Goal: Task Accomplishment & Management: Complete application form

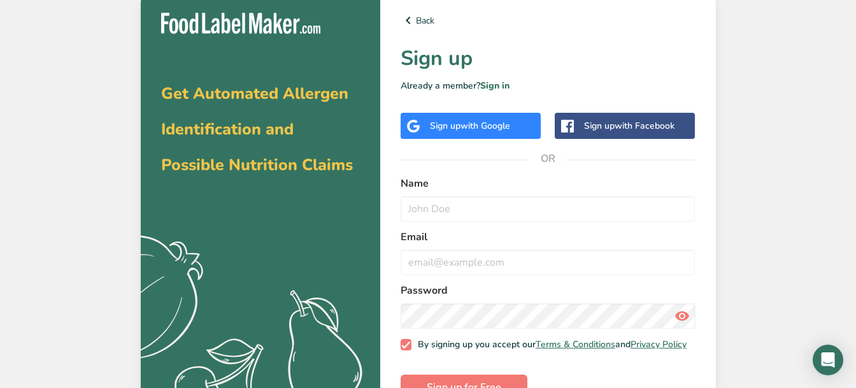
click at [469, 122] on span "with Google" at bounding box center [485, 126] width 50 height 12
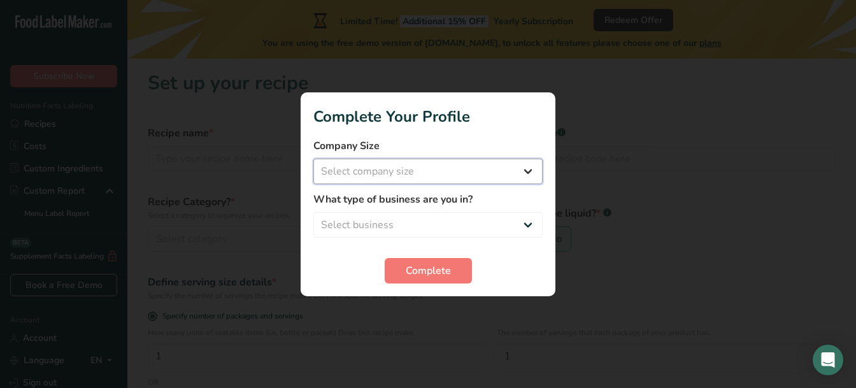
click at [484, 169] on select "Select company size Fewer than 10 Employees 10 to 50 Employees 51 to 500 Employ…" at bounding box center [427, 171] width 229 height 25
select select "1"
click at [457, 223] on select "Select business Packaged Food Manufacturer Restaurant & Cafe Bakery Meal Plans …" at bounding box center [427, 224] width 229 height 25
select select "5"
click at [434, 278] on button "Complete" at bounding box center [428, 270] width 87 height 25
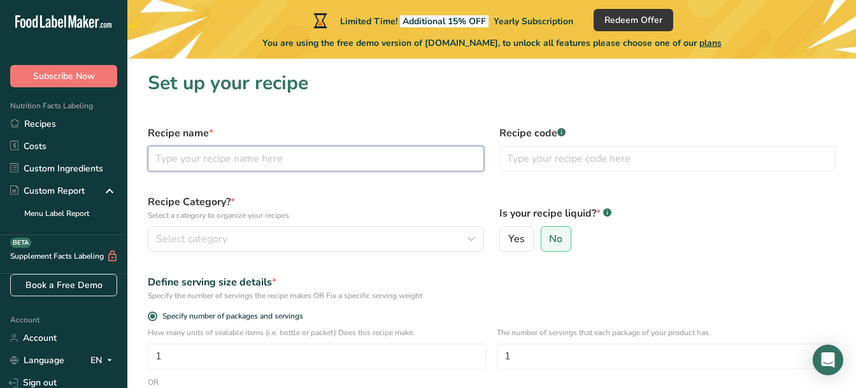
click at [318, 162] on input "text" at bounding box center [316, 158] width 336 height 25
type input "morning glory muffins"
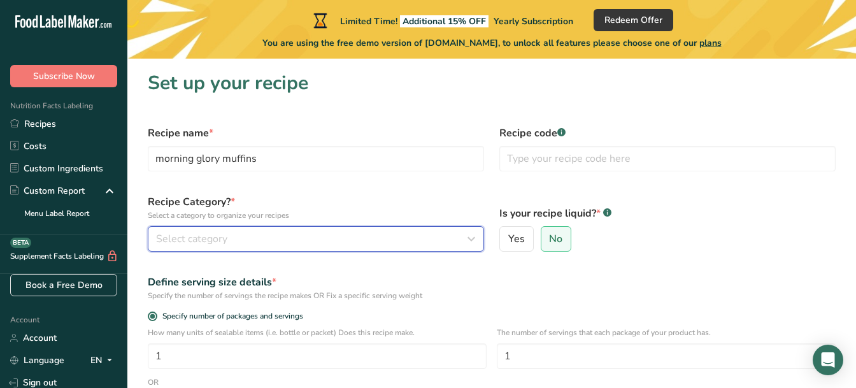
click at [311, 233] on div "Select category" at bounding box center [312, 238] width 312 height 15
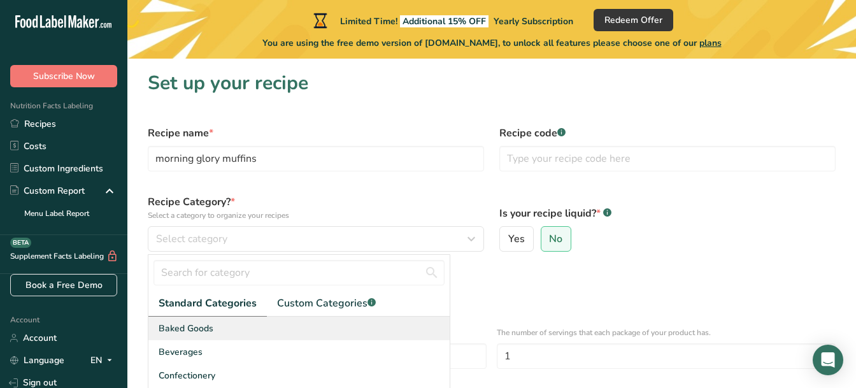
click at [239, 328] on div "Baked Goods" at bounding box center [298, 328] width 301 height 24
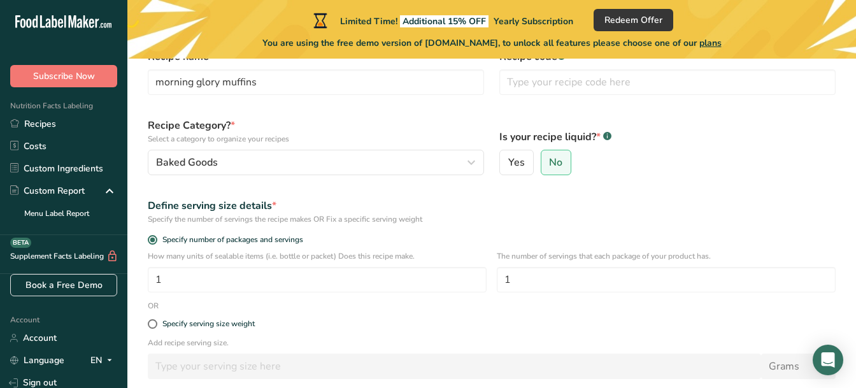
scroll to position [102, 0]
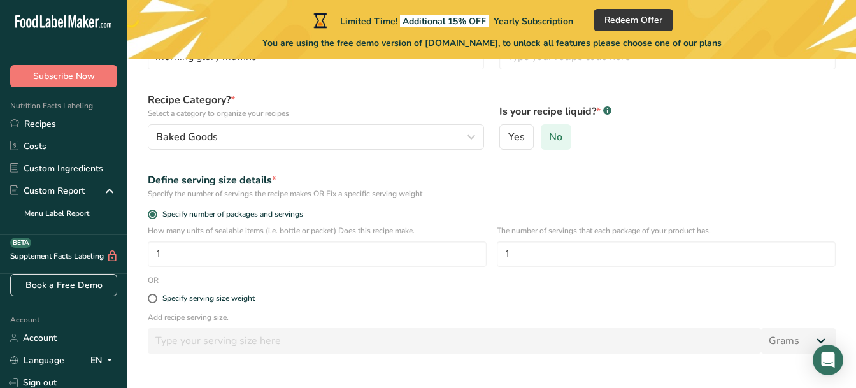
click at [549, 138] on span "No" at bounding box center [555, 137] width 13 height 13
click at [549, 138] on input "No" at bounding box center [545, 137] width 8 height 8
click at [222, 259] on input "1" at bounding box center [317, 253] width 339 height 25
type input "23"
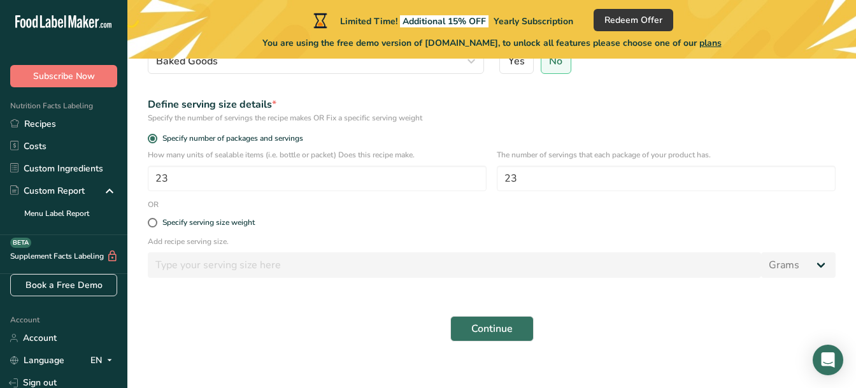
scroll to position [178, 0]
click at [505, 325] on span "Continue" at bounding box center [491, 327] width 41 height 15
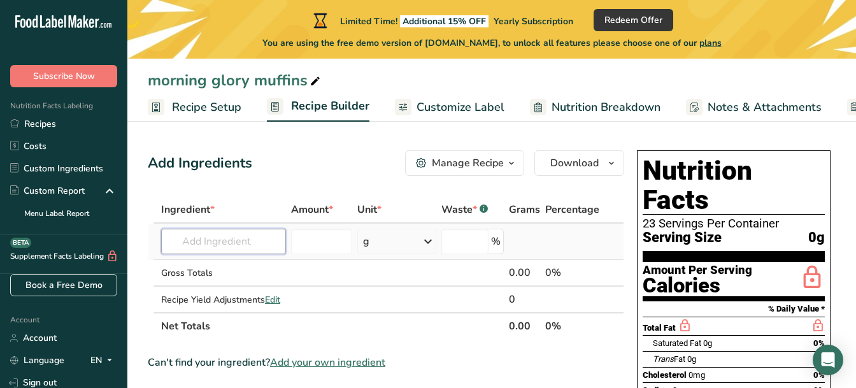
click at [225, 243] on input "text" at bounding box center [223, 241] width 125 height 25
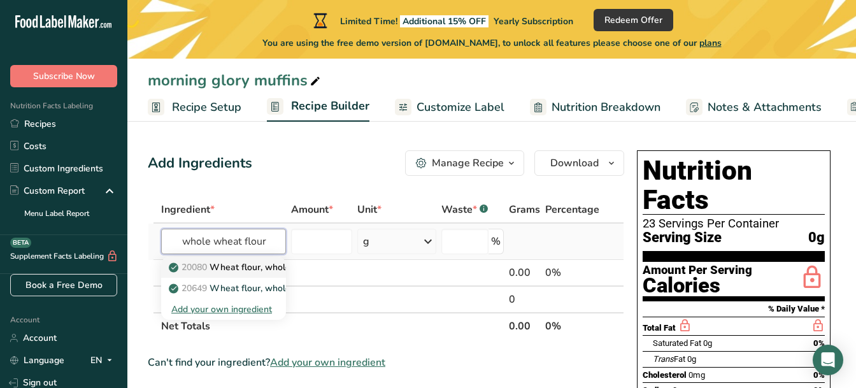
type input "whole wheat flour"
click at [259, 272] on p "20080 Wheat flour, whole-grain" at bounding box center [242, 266] width 143 height 13
type input "Wheat flour, whole-grain"
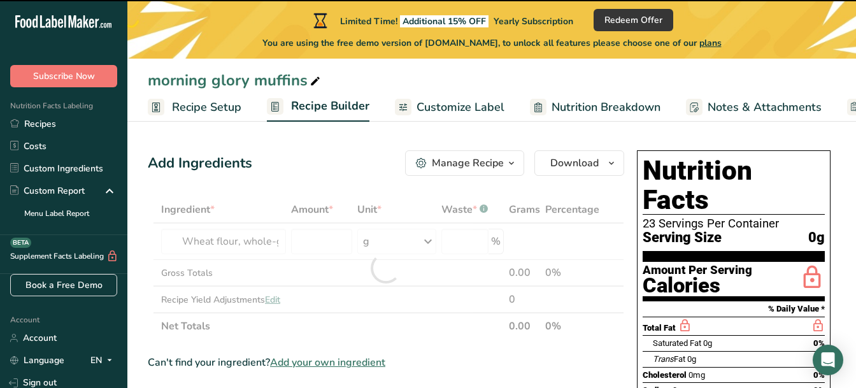
type input "0"
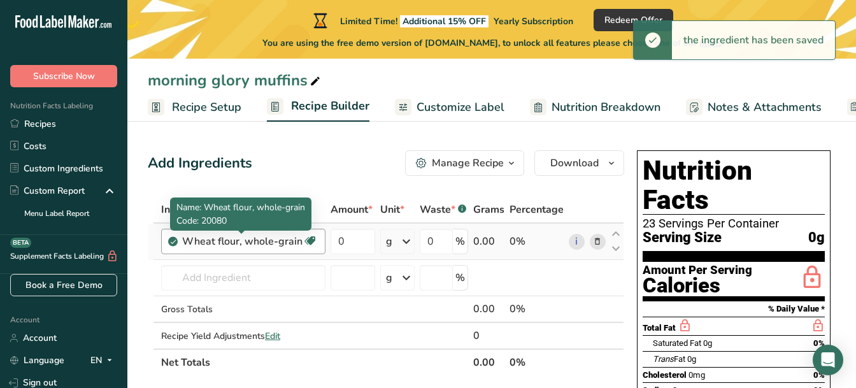
click at [288, 246] on div "Wheat flour, whole-grain" at bounding box center [242, 241] width 120 height 15
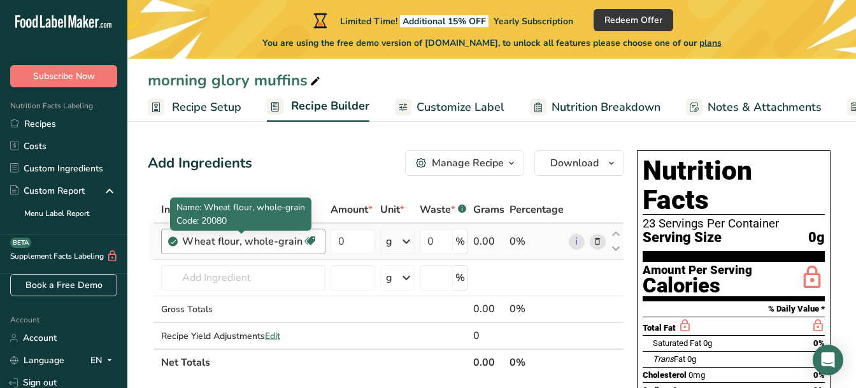
click at [286, 245] on div "Wheat flour, whole-grain" at bounding box center [242, 241] width 120 height 15
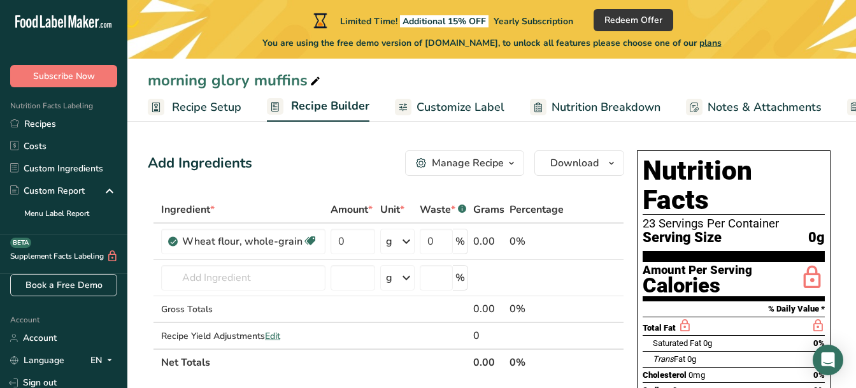
drag, startPoint x: 249, startPoint y: 243, endPoint x: 451, endPoint y: 210, distance: 204.4
click at [450, 210] on table "Ingredient * Amount * Unit * Waste * .a-a{fill:#347362;}.b-a{fill:#fff;} Grams …" at bounding box center [386, 286] width 476 height 180
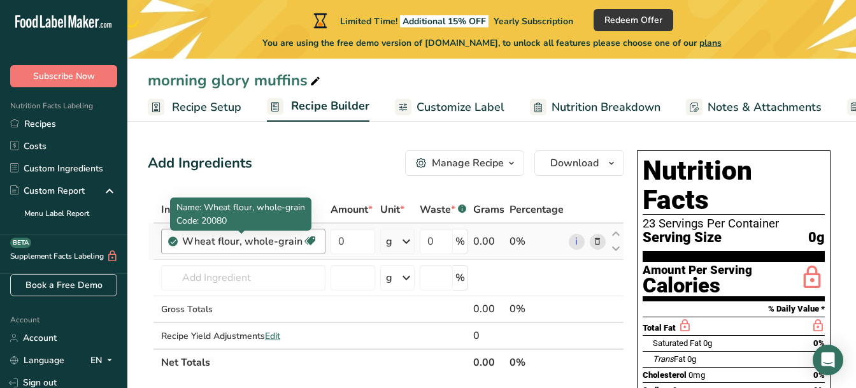
click at [291, 243] on div "Wheat flour, whole-grain" at bounding box center [242, 241] width 120 height 15
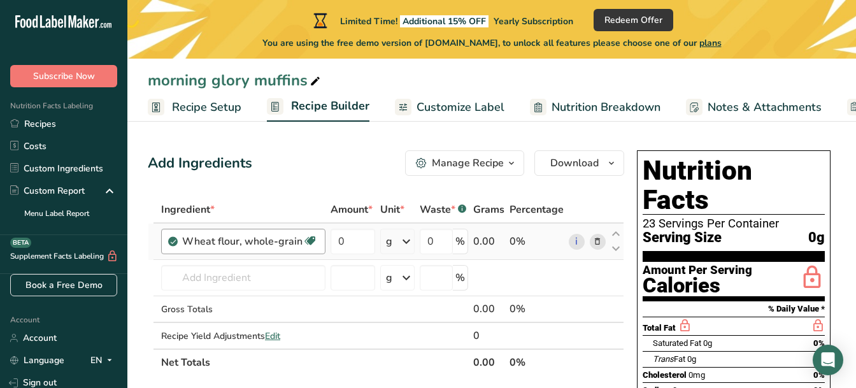
click at [292, 243] on div "Wheat flour, whole-grain" at bounding box center [242, 241] width 120 height 15
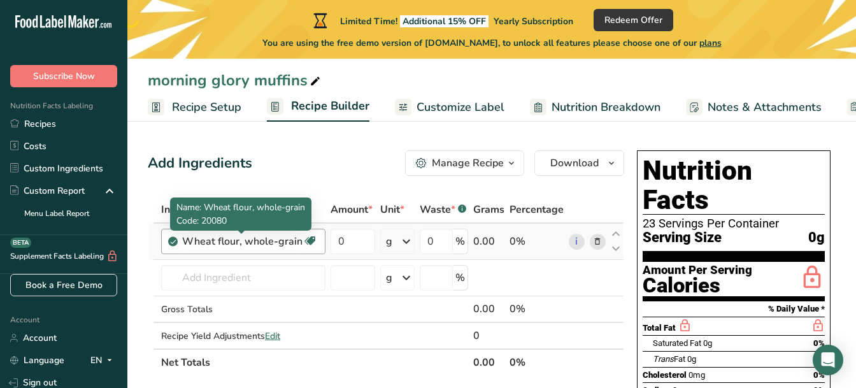
click at [292, 243] on div "Wheat flour, whole-grain" at bounding box center [242, 241] width 120 height 15
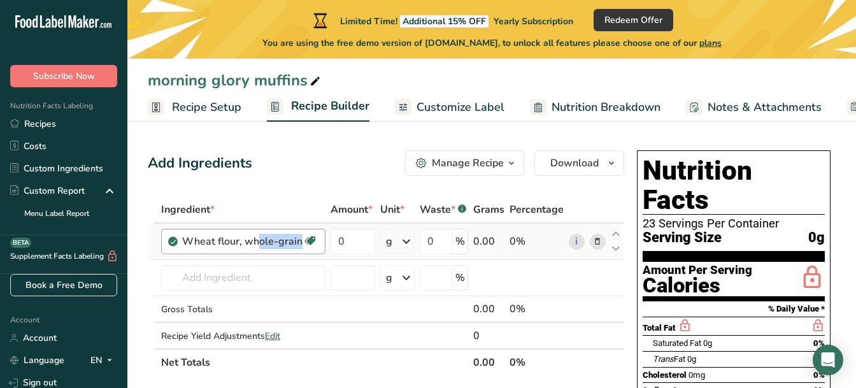
click at [292, 243] on div "Wheat flour, whole-grain" at bounding box center [242, 241] width 120 height 15
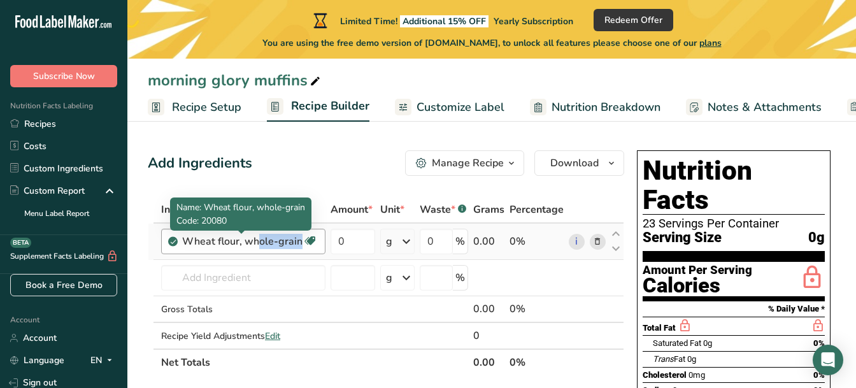
click at [292, 243] on div "Wheat flour, whole-grain" at bounding box center [242, 241] width 120 height 15
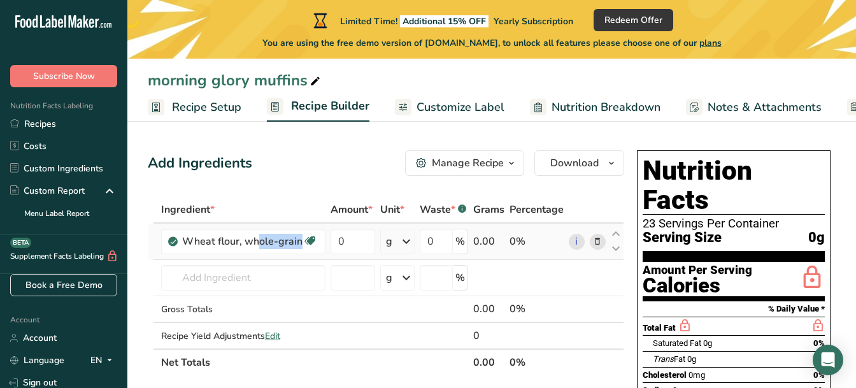
click at [599, 242] on icon at bounding box center [597, 241] width 9 height 13
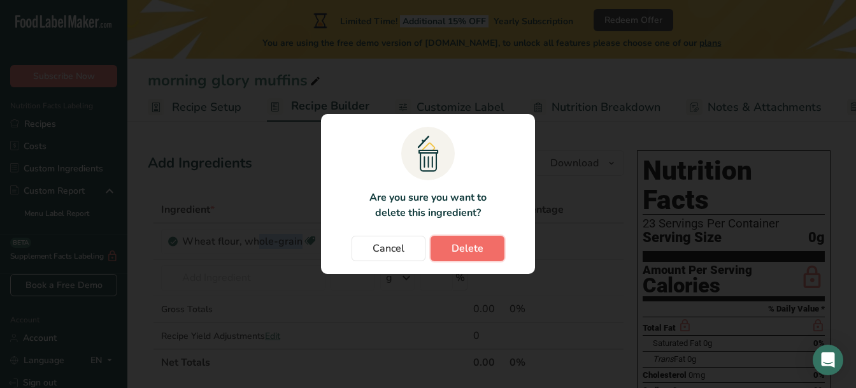
click at [490, 260] on button "Delete" at bounding box center [467, 248] width 74 height 25
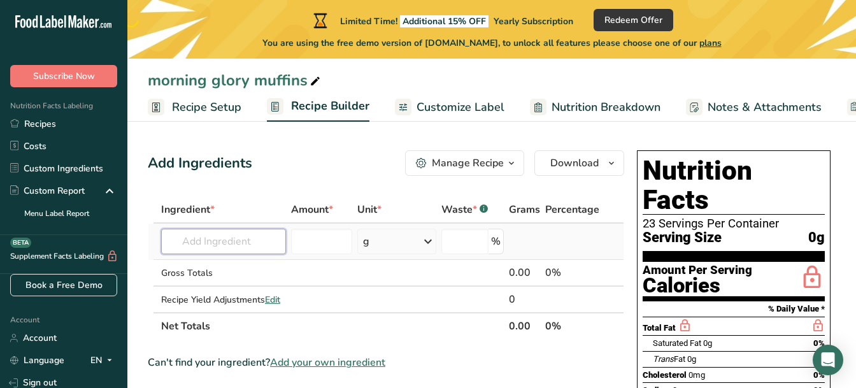
click at [210, 243] on input "text" at bounding box center [223, 241] width 125 height 25
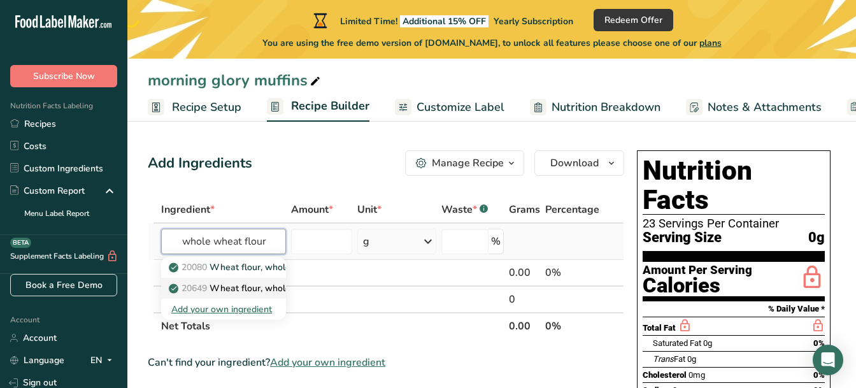
type input "whole wheat flour"
click at [235, 285] on p "20649 Wheat flour, whole-grain, soft wheat" at bounding box center [267, 287] width 192 height 13
type input "Wheat flour, whole-grain, soft wheat"
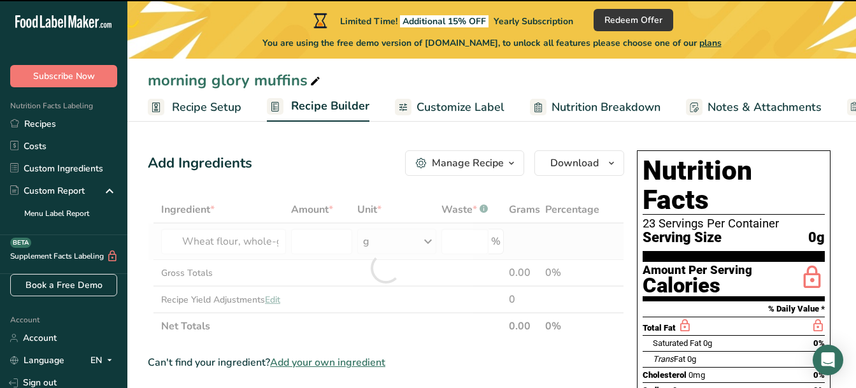
type input "0"
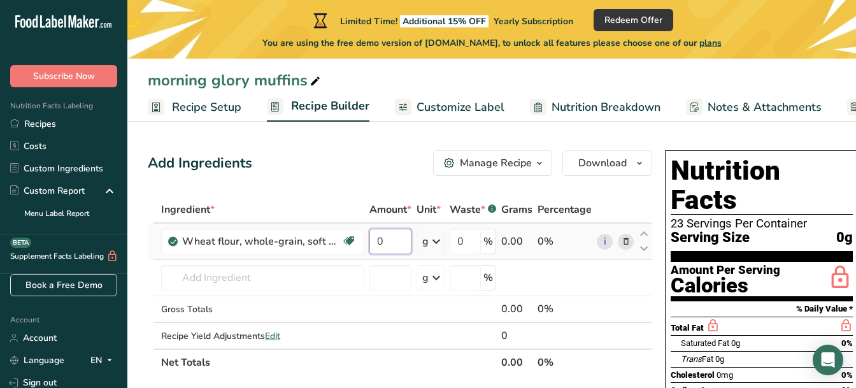
click at [399, 244] on input "0" at bounding box center [390, 241] width 42 height 25
type input "2"
click at [428, 243] on div "Ingredient * Amount * Unit * Waste * .a-a{fill:#347362;}.b-a{fill:#fff;} Grams …" at bounding box center [400, 286] width 504 height 180
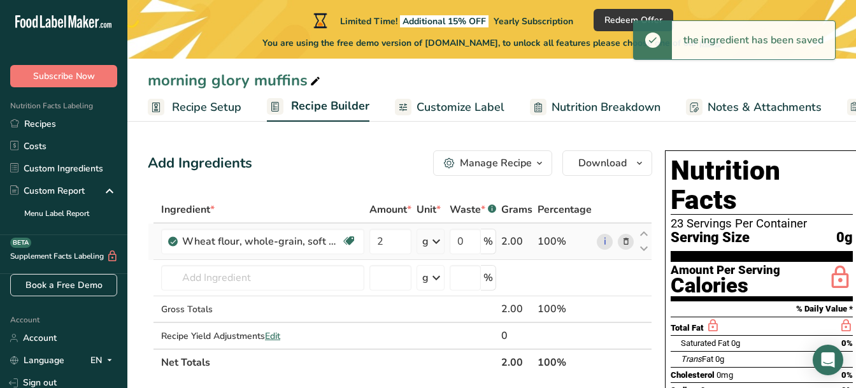
click at [432, 244] on icon at bounding box center [435, 241] width 15 height 23
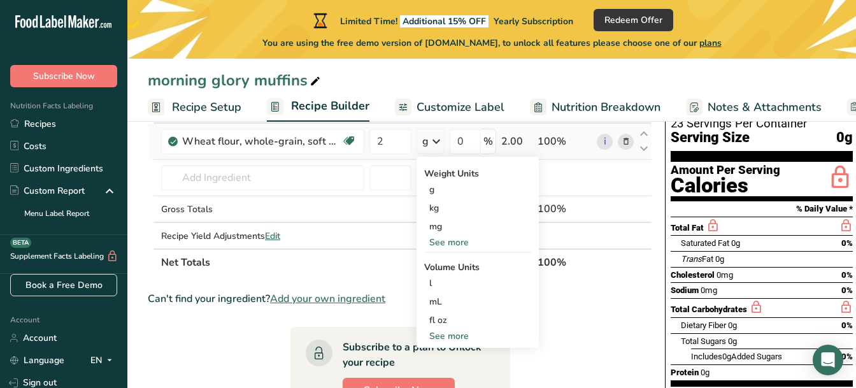
scroll to position [127, 0]
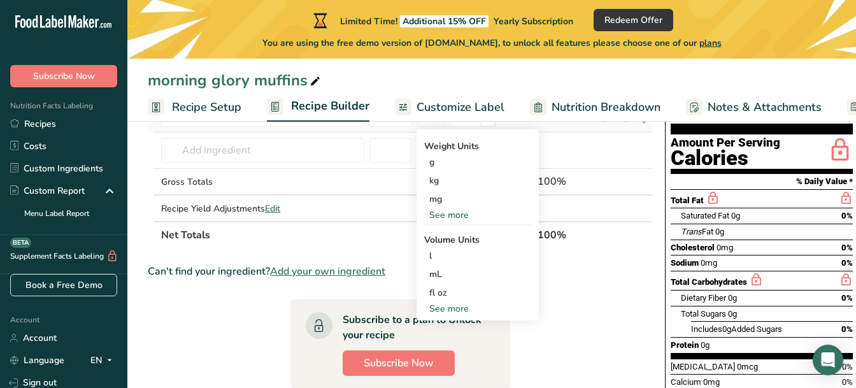
click at [460, 311] on div "See more" at bounding box center [477, 308] width 107 height 13
select select "22"
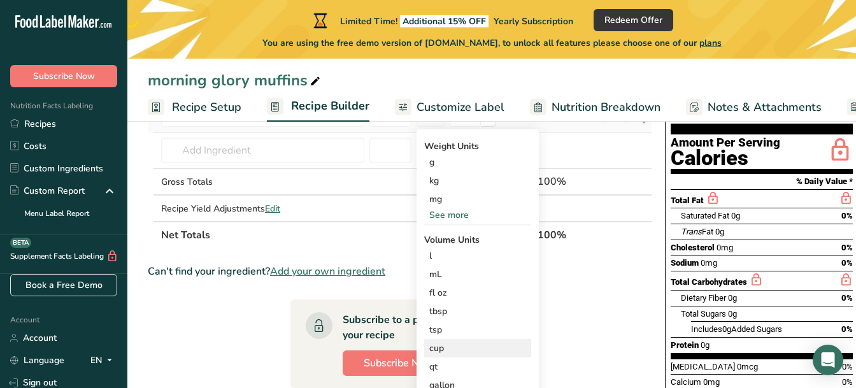
click at [451, 351] on div "cup" at bounding box center [477, 347] width 97 height 13
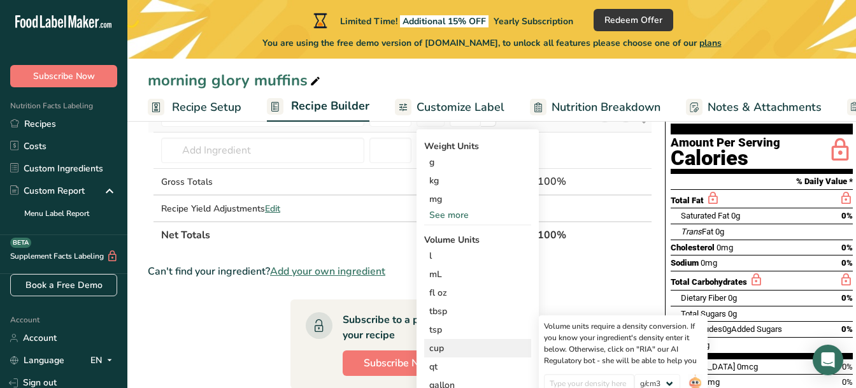
click at [440, 347] on div "cup" at bounding box center [477, 347] width 97 height 13
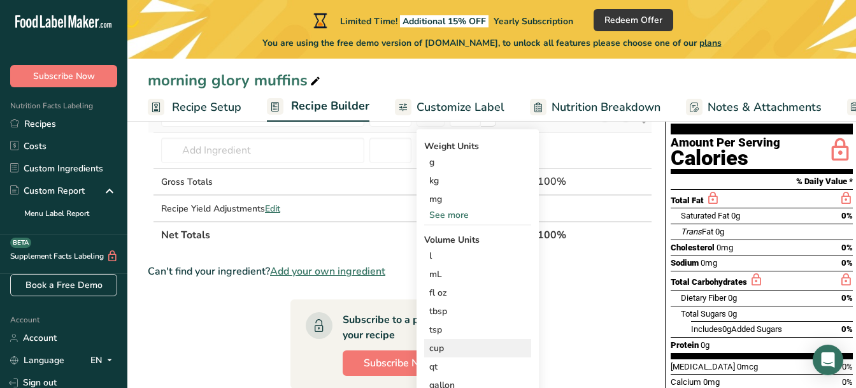
click at [440, 348] on div "cup" at bounding box center [477, 347] width 97 height 13
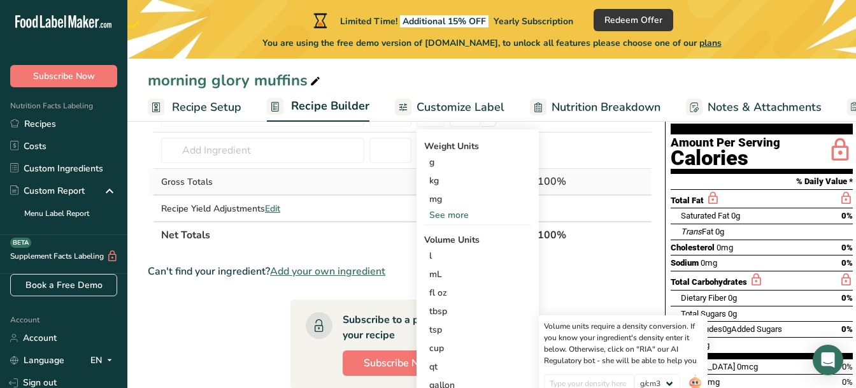
click at [561, 195] on td "100%" at bounding box center [564, 182] width 59 height 27
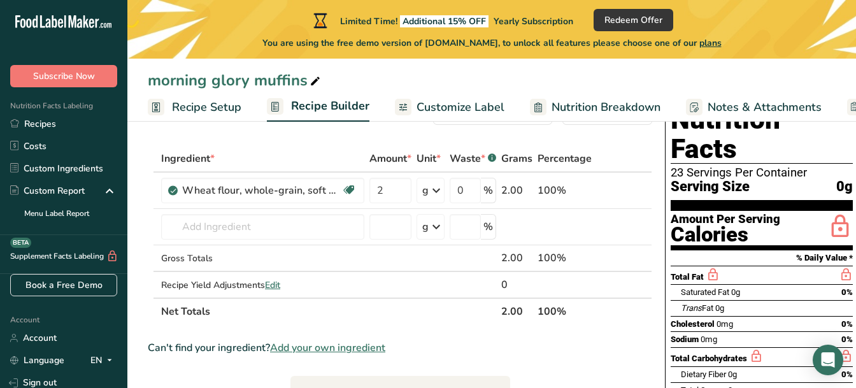
scroll to position [51, 0]
click at [439, 190] on icon at bounding box center [435, 190] width 15 height 23
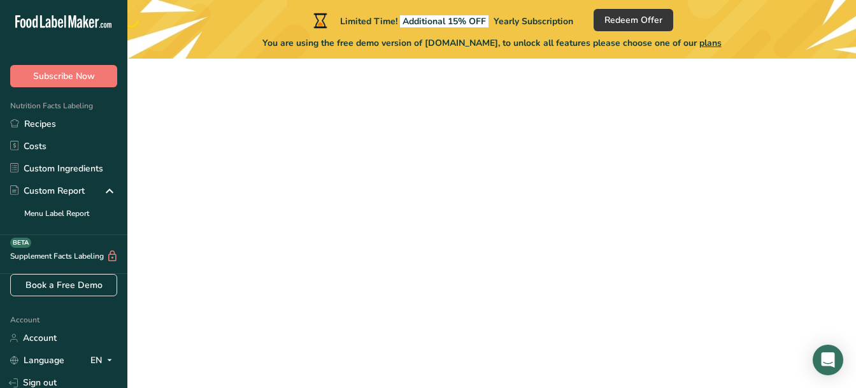
scroll to position [178, 0]
